Goal: Task Accomplishment & Management: Complete application form

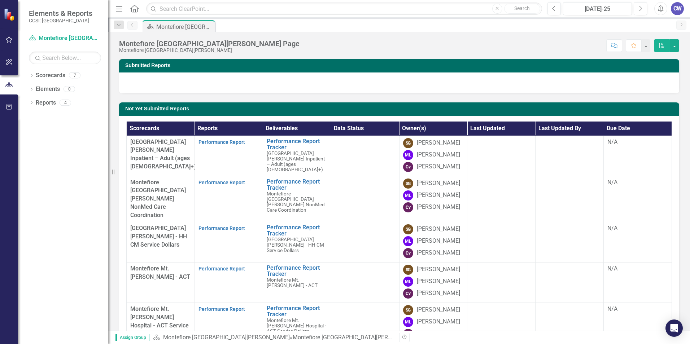
click at [429, 155] on div "[PERSON_NAME]" at bounding box center [438, 155] width 43 height 8
click at [430, 155] on div "[PERSON_NAME]" at bounding box center [438, 155] width 43 height 8
click at [437, 156] on div "[PERSON_NAME]" at bounding box center [438, 155] width 43 height 8
click at [281, 190] on link "Performance Report Tracker" at bounding box center [297, 185] width 61 height 13
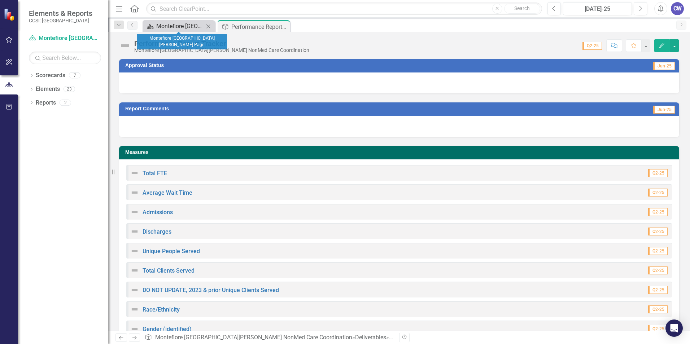
click at [170, 25] on div "Montefiore [GEOGRAPHIC_DATA][PERSON_NAME] Page" at bounding box center [180, 26] width 48 height 9
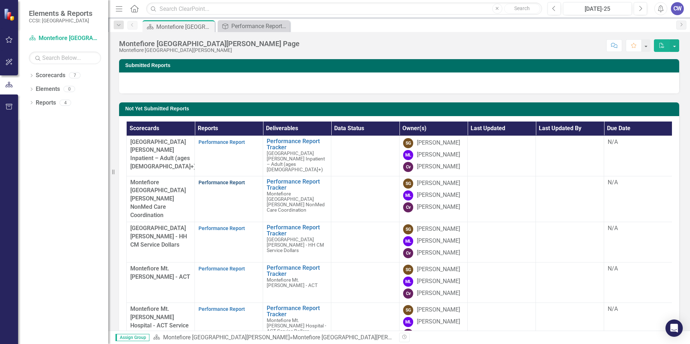
click at [235, 185] on link "Performance Report" at bounding box center [221, 183] width 47 height 6
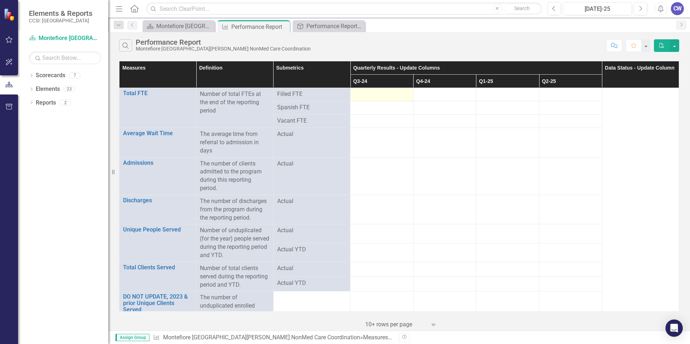
click at [366, 95] on div at bounding box center [381, 94] width 55 height 9
click at [369, 91] on div at bounding box center [381, 94] width 55 height 9
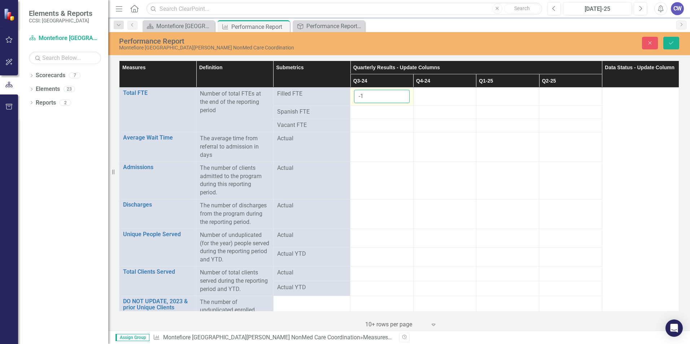
type input "-1"
click at [400, 98] on input "-1" at bounding box center [381, 96] width 55 height 13
click at [399, 95] on input "-3" at bounding box center [381, 96] width 55 height 13
click at [398, 95] on input "-2" at bounding box center [381, 96] width 55 height 13
click at [398, 95] on input "-1" at bounding box center [381, 96] width 55 height 13
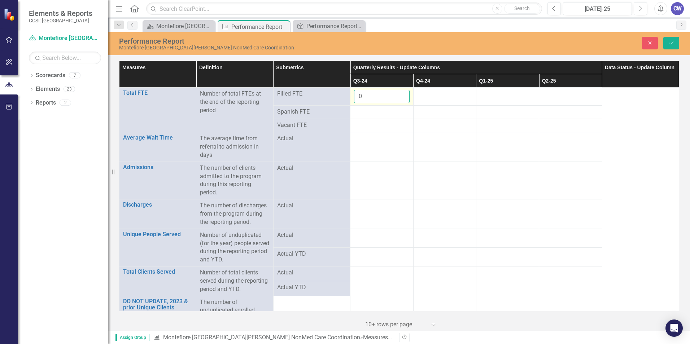
click at [398, 95] on input "0" at bounding box center [381, 96] width 55 height 13
click at [398, 95] on input "1" at bounding box center [381, 96] width 55 height 13
click at [398, 95] on input "2" at bounding box center [381, 96] width 55 height 13
click at [398, 95] on input "3" at bounding box center [381, 96] width 55 height 13
type input "4"
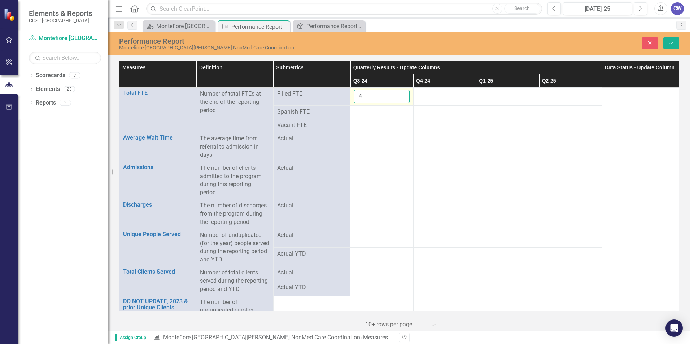
click at [398, 95] on input "4" at bounding box center [381, 96] width 55 height 13
click at [391, 112] on div at bounding box center [381, 112] width 55 height 9
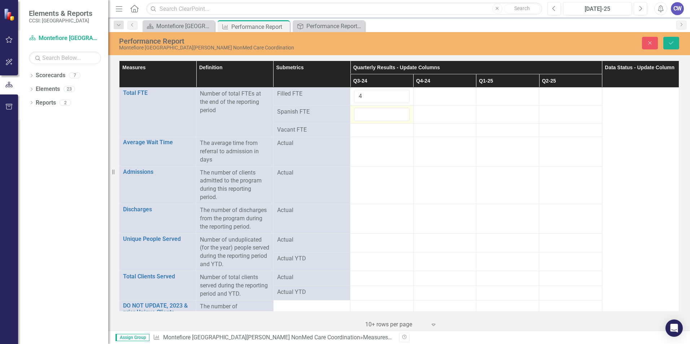
click at [391, 112] on input "number" at bounding box center [381, 114] width 55 height 13
click at [399, 117] on input "-1" at bounding box center [381, 114] width 55 height 13
click at [399, 114] on input "0" at bounding box center [381, 114] width 55 height 13
type input "1"
click at [399, 114] on input "1" at bounding box center [381, 114] width 55 height 13
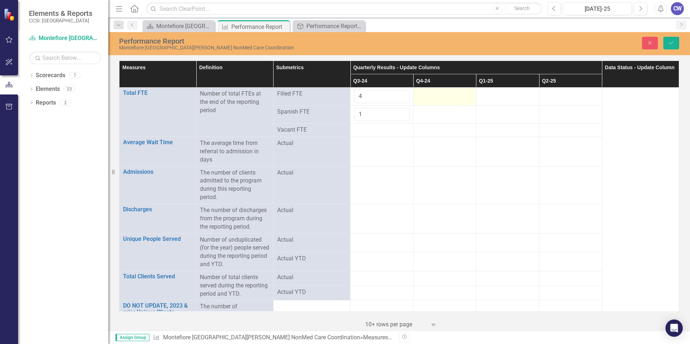
click at [428, 96] on div at bounding box center [444, 94] width 55 height 9
click at [462, 95] on input "1" at bounding box center [444, 96] width 55 height 13
click at [462, 95] on input "2" at bounding box center [444, 96] width 55 height 13
click at [462, 95] on input "3" at bounding box center [444, 96] width 55 height 13
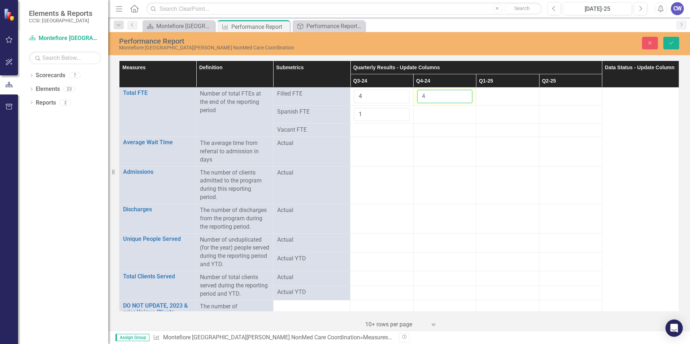
click at [462, 95] on input "4" at bounding box center [444, 96] width 55 height 13
click at [462, 95] on input "5" at bounding box center [444, 96] width 55 height 13
type input "4"
click at [461, 98] on input "4" at bounding box center [444, 96] width 55 height 13
click at [457, 109] on div at bounding box center [444, 112] width 55 height 9
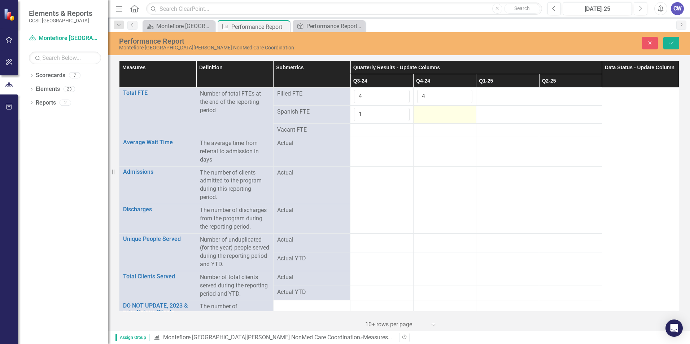
click at [454, 114] on div at bounding box center [444, 112] width 55 height 9
click at [462, 115] on input "-1" at bounding box center [444, 114] width 55 height 13
click at [462, 114] on input "0" at bounding box center [444, 114] width 55 height 13
type input "1"
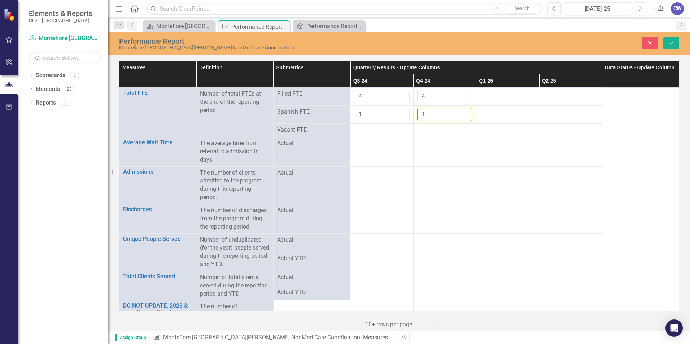
click at [460, 114] on input "1" at bounding box center [444, 114] width 55 height 13
click at [489, 98] on div at bounding box center [507, 94] width 55 height 9
click at [489, 97] on div at bounding box center [507, 94] width 55 height 9
click at [525, 95] on input "1" at bounding box center [507, 96] width 55 height 13
click at [524, 93] on input "2" at bounding box center [507, 96] width 55 height 13
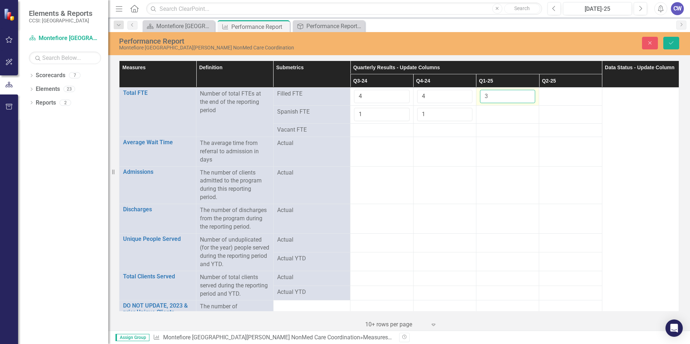
click at [524, 93] on input "3" at bounding box center [507, 96] width 55 height 13
type input "4"
click at [524, 93] on input "4" at bounding box center [507, 96] width 55 height 13
click at [516, 110] on div at bounding box center [507, 112] width 55 height 9
click at [521, 115] on div at bounding box center [507, 112] width 55 height 9
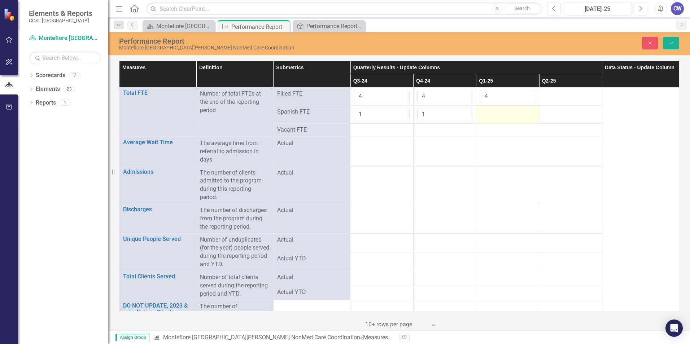
click at [521, 115] on div at bounding box center [507, 112] width 55 height 9
click at [524, 111] on input "1" at bounding box center [507, 114] width 55 height 13
click at [524, 111] on input "2" at bounding box center [507, 114] width 55 height 13
click at [522, 116] on input "1" at bounding box center [507, 114] width 55 height 13
click at [524, 118] on input "0" at bounding box center [507, 114] width 55 height 13
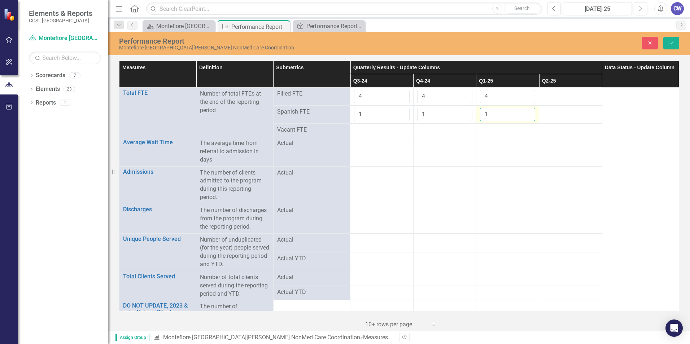
type input "1"
click at [523, 111] on input "1" at bounding box center [507, 114] width 55 height 13
click at [543, 96] on div at bounding box center [570, 94] width 55 height 9
click at [490, 97] on input "4" at bounding box center [507, 96] width 55 height 13
type input "5"
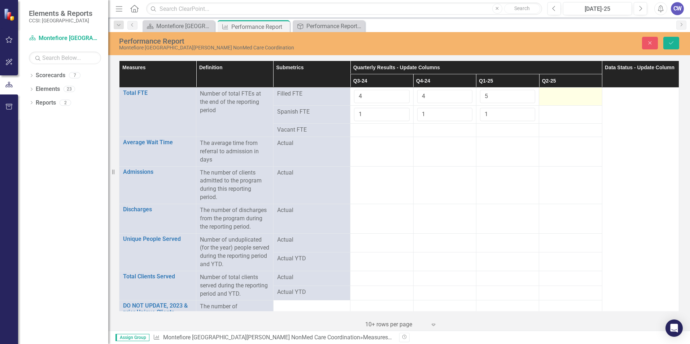
click at [545, 95] on div at bounding box center [570, 94] width 55 height 9
click at [586, 94] on input "1" at bounding box center [570, 96] width 55 height 13
click at [584, 98] on input "0" at bounding box center [570, 96] width 55 height 13
click at [587, 98] on input "-1" at bounding box center [570, 96] width 55 height 13
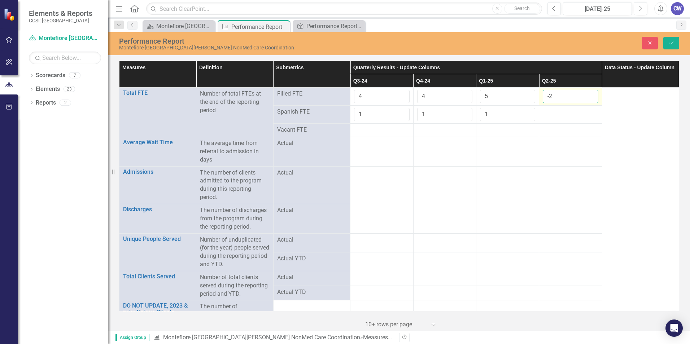
click at [587, 98] on input "-2" at bounding box center [570, 96] width 55 height 13
click at [587, 95] on input "-1" at bounding box center [570, 96] width 55 height 13
click at [587, 95] on input "0" at bounding box center [570, 96] width 55 height 13
click at [587, 95] on input "1" at bounding box center [570, 96] width 55 height 13
click at [587, 95] on input "2" at bounding box center [570, 96] width 55 height 13
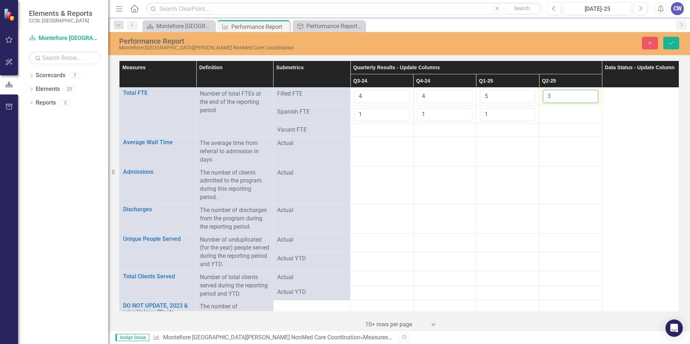
click at [587, 95] on input "3" at bounding box center [570, 96] width 55 height 13
click at [587, 95] on input "4" at bounding box center [570, 96] width 55 height 13
type input "5"
click at [587, 95] on input "5" at bounding box center [570, 96] width 55 height 13
click at [566, 109] on div at bounding box center [570, 112] width 55 height 9
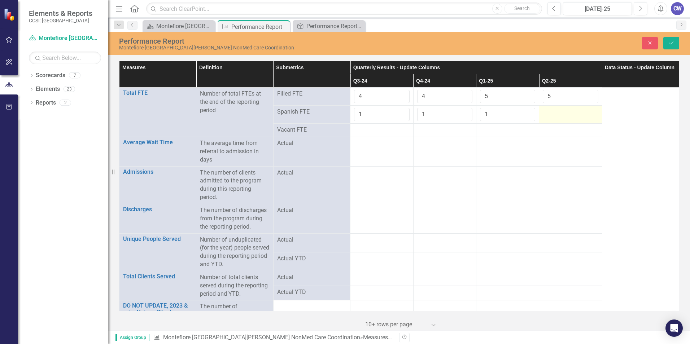
click at [567, 112] on div at bounding box center [570, 112] width 55 height 9
click at [567, 112] on input "number" at bounding box center [570, 114] width 55 height 13
type input "1"
click at [585, 111] on input "1" at bounding box center [570, 114] width 55 height 13
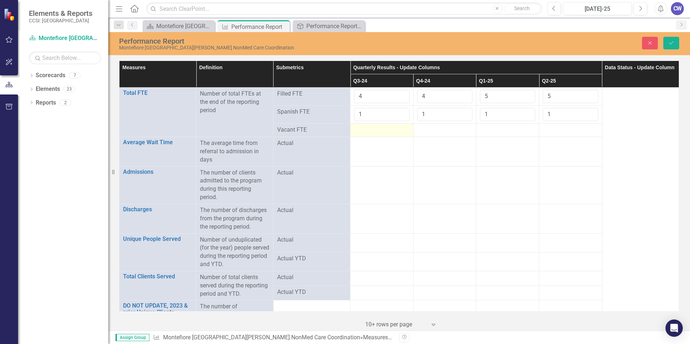
click at [370, 129] on div at bounding box center [381, 130] width 55 height 9
click at [372, 129] on div at bounding box center [381, 130] width 55 height 9
click at [373, 129] on div at bounding box center [381, 130] width 55 height 9
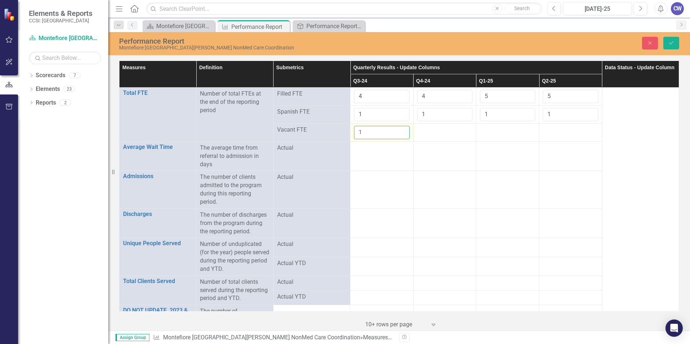
type input "1"
click at [400, 130] on input "1" at bounding box center [381, 132] width 55 height 13
click at [422, 131] on div at bounding box center [444, 130] width 55 height 9
click at [425, 131] on div at bounding box center [444, 130] width 55 height 9
click at [431, 130] on div at bounding box center [444, 130] width 55 height 9
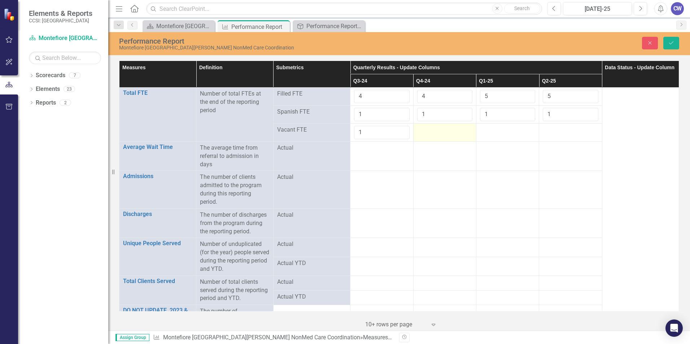
click at [431, 130] on div at bounding box center [444, 130] width 55 height 9
type input "1"
click at [463, 130] on input "1" at bounding box center [444, 132] width 55 height 13
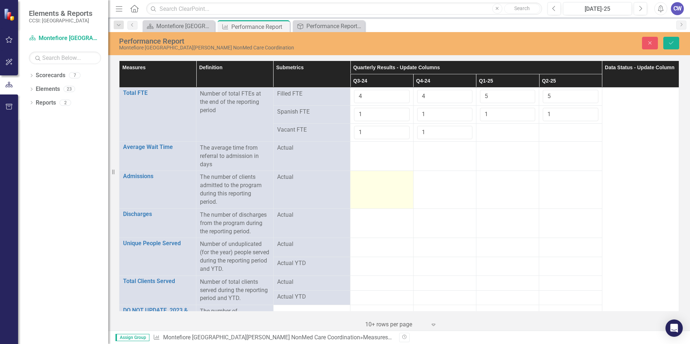
click at [377, 182] on td at bounding box center [381, 190] width 63 height 38
click at [386, 179] on input "number" at bounding box center [381, 179] width 55 height 13
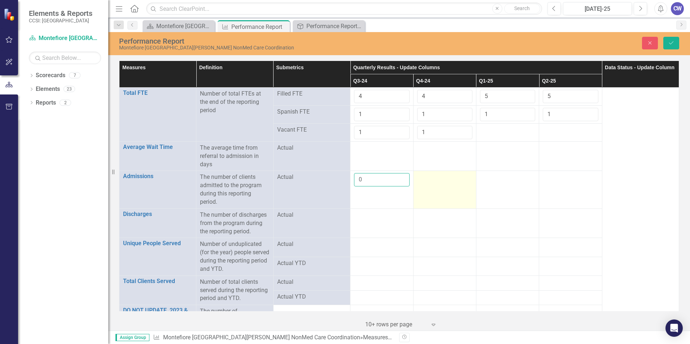
type input "0"
click at [431, 174] on div at bounding box center [444, 177] width 55 height 9
click at [448, 184] on input "number" at bounding box center [444, 179] width 55 height 13
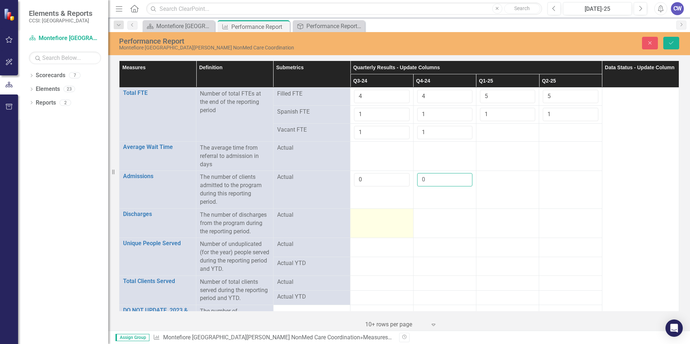
type input "0"
click at [373, 216] on div at bounding box center [381, 215] width 55 height 9
click at [425, 215] on div at bounding box center [444, 215] width 55 height 9
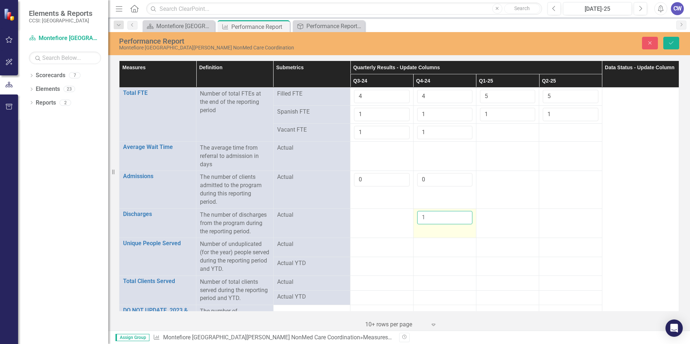
type input "1"
click at [461, 214] on input "1" at bounding box center [444, 217] width 55 height 13
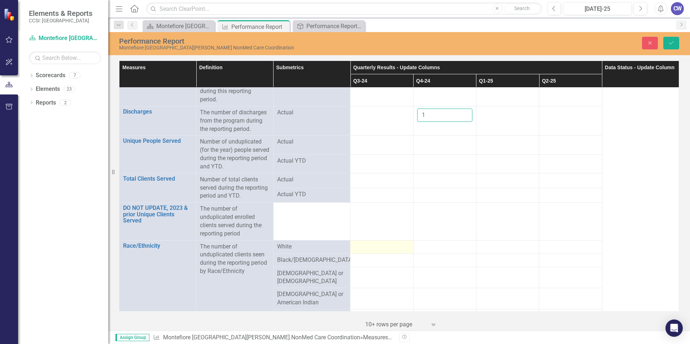
scroll to position [108, 0]
